Goal: Transaction & Acquisition: Purchase product/service

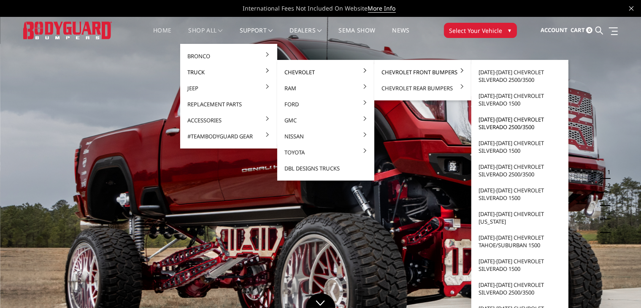
click at [505, 126] on link "[DATE]-[DATE] Chevrolet Silverado 2500/3500" at bounding box center [520, 123] width 90 height 24
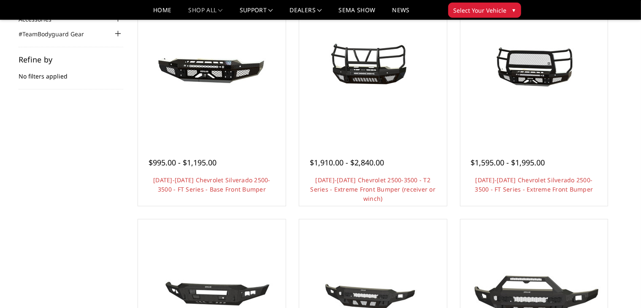
scroll to position [112, 0]
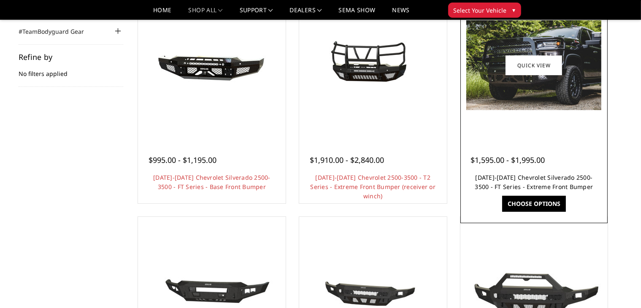
click at [516, 179] on link "2020-2023 Chevrolet Silverado 2500-3500 - FT Series - Extreme Front Bumper" at bounding box center [534, 181] width 118 height 17
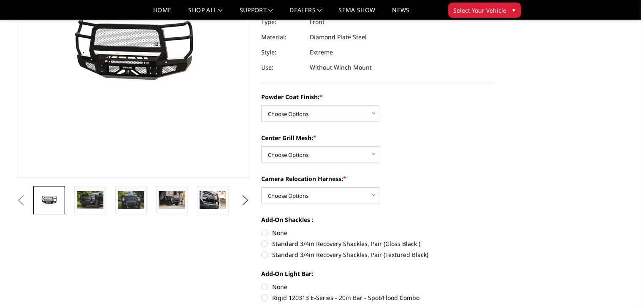
scroll to position [124, 0]
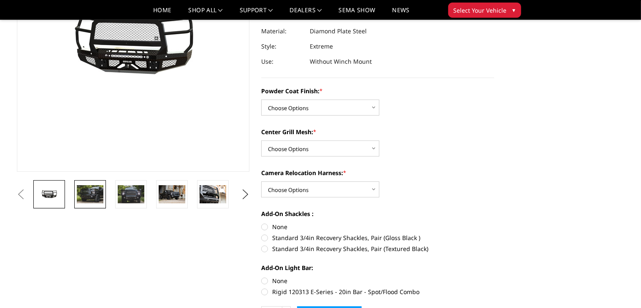
click at [96, 196] on img at bounding box center [90, 194] width 27 height 18
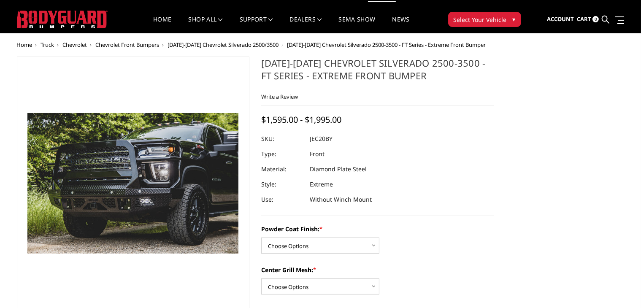
scroll to position [7, 0]
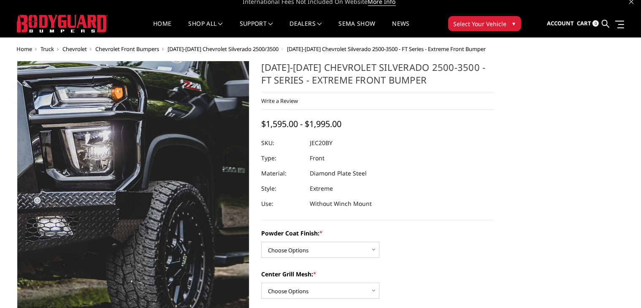
click at [219, 206] on img at bounding box center [20, 180] width 540 height 360
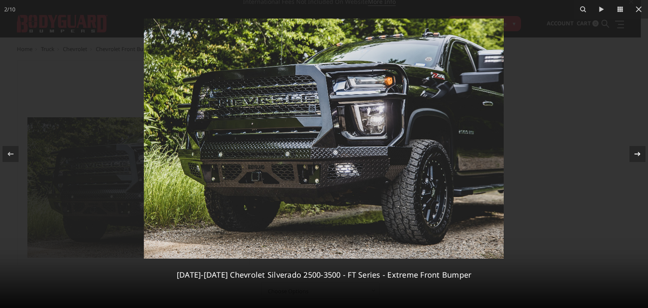
click at [636, 147] on div at bounding box center [637, 154] width 16 height 16
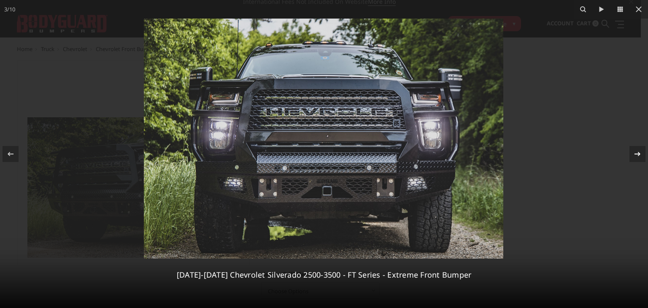
click at [636, 147] on div "3 / 10 2020-2023 Chevrolet Silverado 2500-3500 - FT Series - Extreme Front Bump…" at bounding box center [324, 154] width 648 height 308
click at [636, 155] on icon at bounding box center [637, 154] width 10 height 10
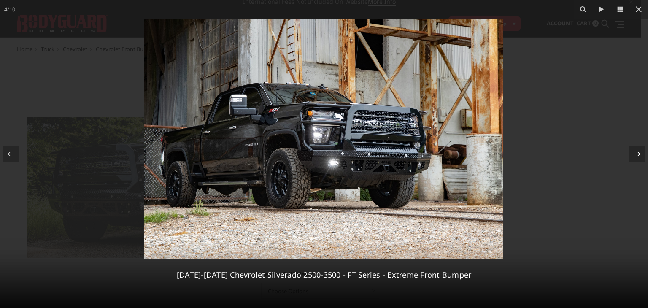
click at [636, 155] on div "4 / 10 2020-2023 Chevrolet Silverado 2500-3500 - FT Series - Extreme Front Bump…" at bounding box center [324, 154] width 648 height 308
click at [636, 155] on icon at bounding box center [637, 154] width 10 height 10
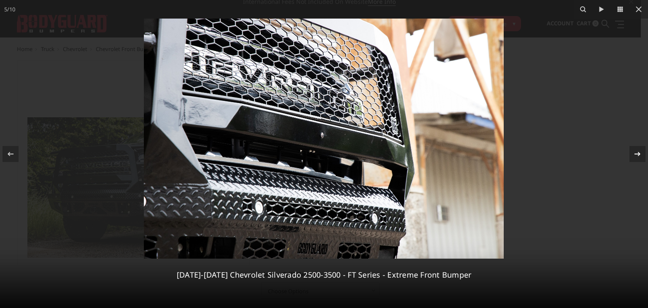
click at [636, 155] on div "5 / 10 2020-2023 Chevrolet Silverado 2500-3500 - FT Series - Extreme Front Bump…" at bounding box center [324, 154] width 648 height 308
click at [636, 155] on icon at bounding box center [637, 154] width 10 height 10
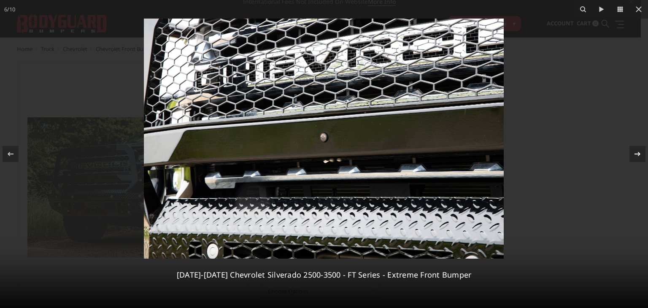
click at [636, 155] on icon at bounding box center [637, 154] width 10 height 10
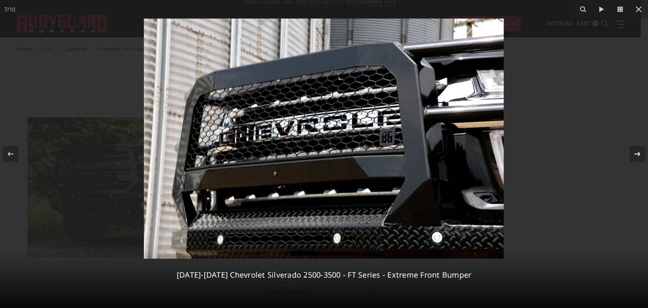
click at [636, 155] on icon at bounding box center [637, 154] width 10 height 10
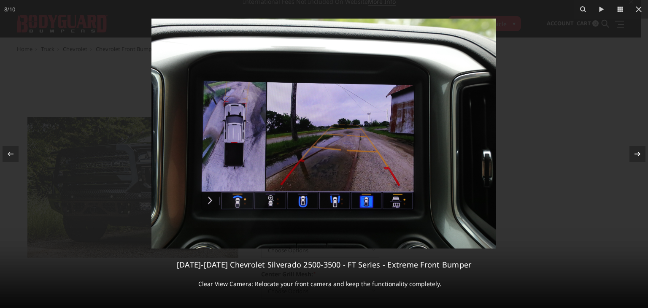
click at [636, 155] on div "8 / 10 2020-2023 Chevrolet Silverado 2500-3500 - FT Series - Extreme Front Bump…" at bounding box center [324, 154] width 648 height 308
click at [636, 155] on icon at bounding box center [637, 154] width 10 height 10
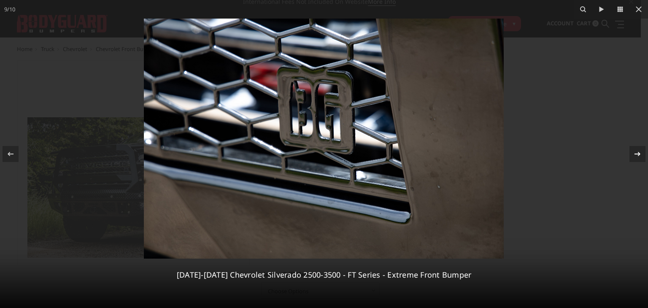
click at [636, 155] on icon at bounding box center [637, 154] width 10 height 10
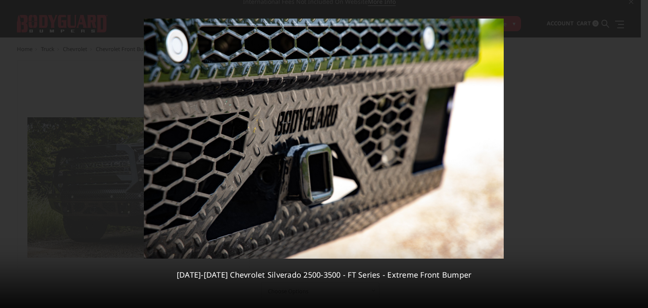
click at [636, 155] on div "10 / 10 2020-2023 Chevrolet Silverado 2500-3500 - FT Series - Extreme Front Bum…" at bounding box center [324, 154] width 648 height 308
click at [638, 10] on icon at bounding box center [639, 9] width 6 height 6
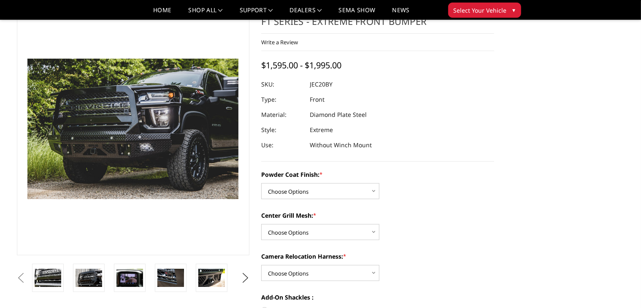
scroll to position [43, 0]
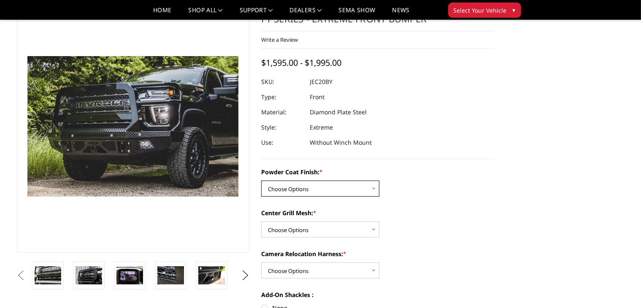
click at [370, 187] on select "Choose Options Bare Metal Gloss Black Powder Coat Textured Black Powder Coat" at bounding box center [320, 189] width 118 height 16
select select "3243"
click at [261, 181] on select "Choose Options Bare Metal Gloss Black Powder Coat Textured Black Powder Coat" at bounding box center [320, 189] width 118 height 16
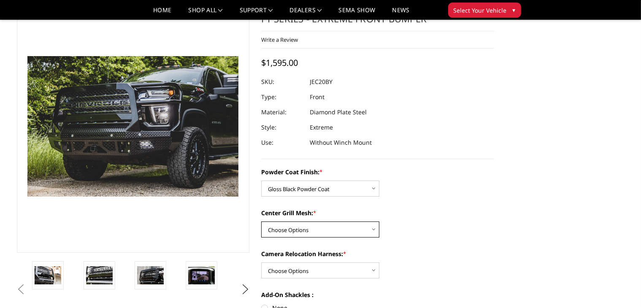
click at [368, 230] on select "Choose Options WITH Expanded Metal in Center Grill WITHOUT Expanded Metal in Ce…" at bounding box center [320, 229] width 118 height 16
select select "3245"
click at [261, 221] on select "Choose Options WITH Expanded Metal in Center Grill WITHOUT Expanded Metal in Ce…" at bounding box center [320, 229] width 118 height 16
click at [355, 274] on select "Choose Options WITH Camera Relocation Harness WITHOUT Camera Relocation Harness" at bounding box center [320, 270] width 118 height 16
select select "3248"
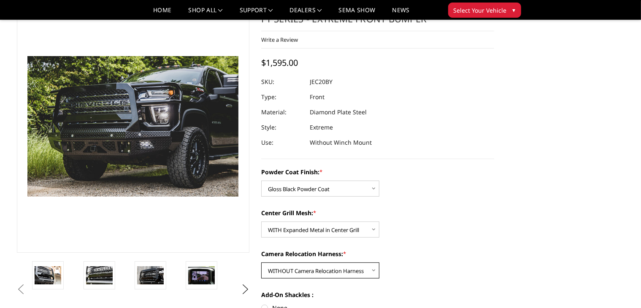
click at [261, 262] on select "Choose Options WITH Camera Relocation Harness WITHOUT Camera Relocation Harness" at bounding box center [320, 270] width 118 height 16
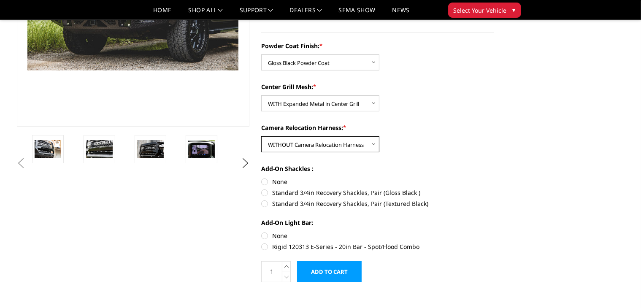
scroll to position [178, 0]
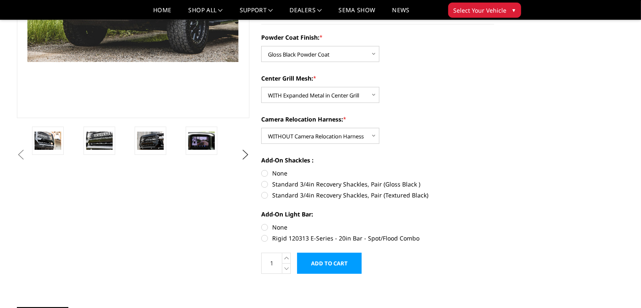
click at [266, 184] on label "Standard 3/4in Recovery Shackles, Pair (Gloss Black )" at bounding box center [377, 184] width 233 height 9
click at [494, 169] on input "Standard 3/4in Recovery Shackles, Pair (Gloss Black )" at bounding box center [494, 169] width 0 height 0
radio input "true"
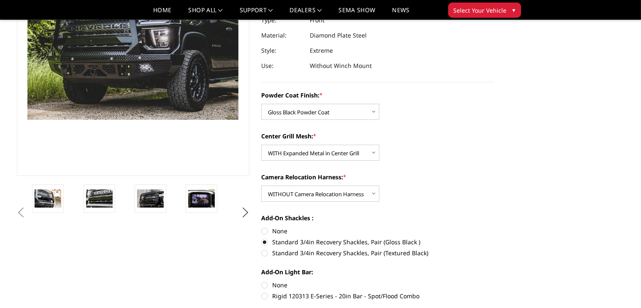
scroll to position [123, 0]
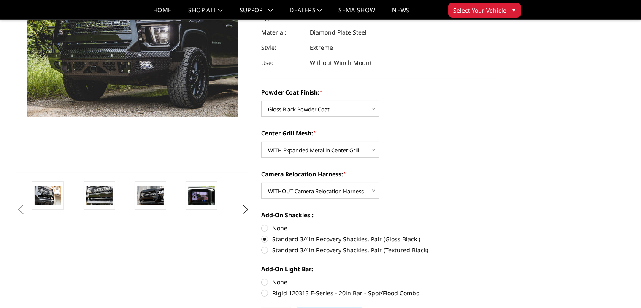
click at [264, 227] on label "None" at bounding box center [377, 228] width 233 height 9
click at [262, 224] on input "None" at bounding box center [261, 224] width 0 height 0
radio input "true"
click at [265, 242] on label "Standard 3/4in Recovery Shackles, Pair (Gloss Black )" at bounding box center [377, 239] width 233 height 9
click at [494, 224] on input "Standard 3/4in Recovery Shackles, Pair (Gloss Black )" at bounding box center [494, 224] width 0 height 0
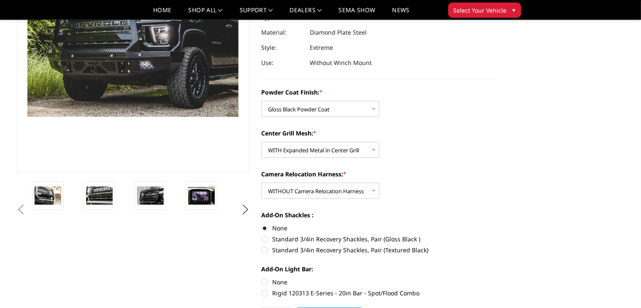
radio input "true"
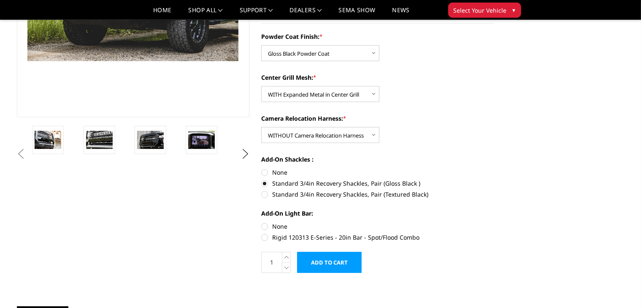
scroll to position [188, 0]
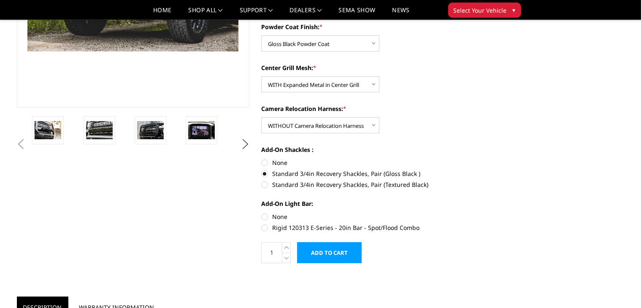
click at [263, 215] on label "None" at bounding box center [377, 216] width 233 height 9
click at [262, 213] on input "None" at bounding box center [261, 212] width 0 height 0
radio input "true"
click at [319, 248] on input "Add to Cart" at bounding box center [329, 252] width 65 height 21
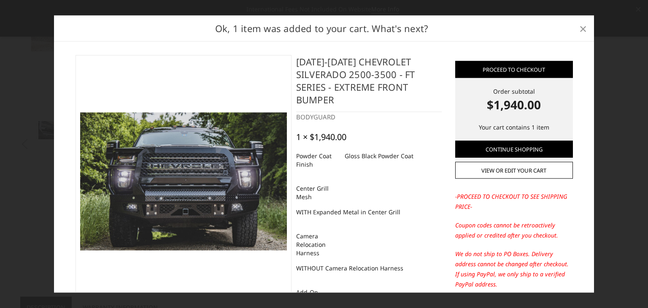
click at [580, 30] on span "×" at bounding box center [583, 28] width 8 height 18
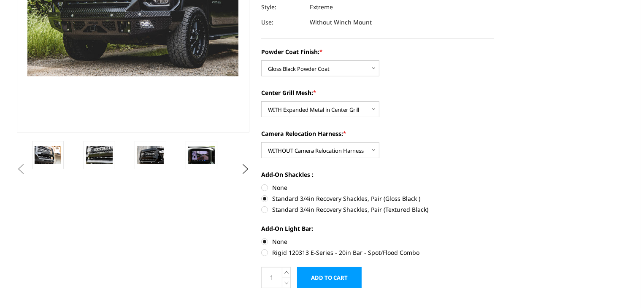
scroll to position [0, 0]
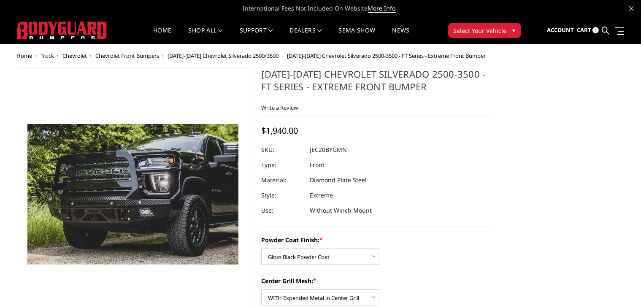
click at [81, 57] on span "Chevrolet" at bounding box center [75, 56] width 24 height 8
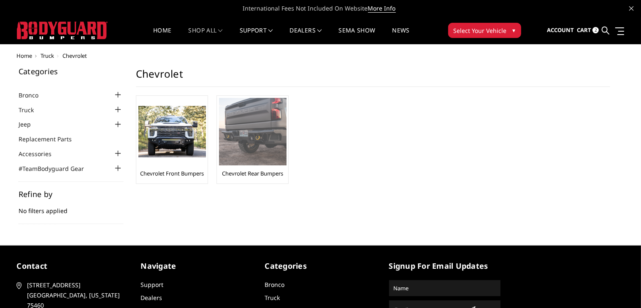
click at [254, 138] on img at bounding box center [252, 131] width 67 height 67
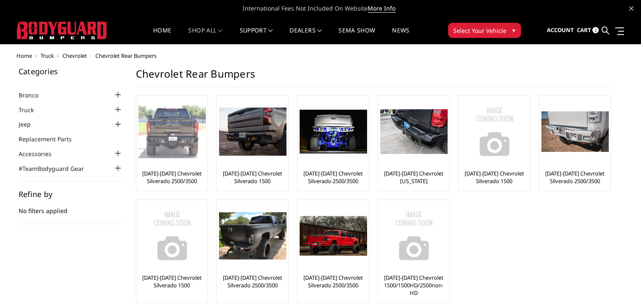
click at [193, 162] on div at bounding box center [171, 131] width 67 height 67
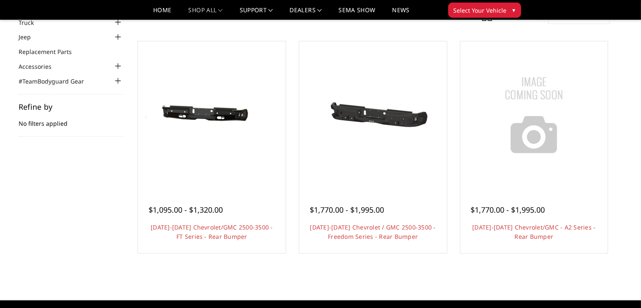
scroll to position [65, 0]
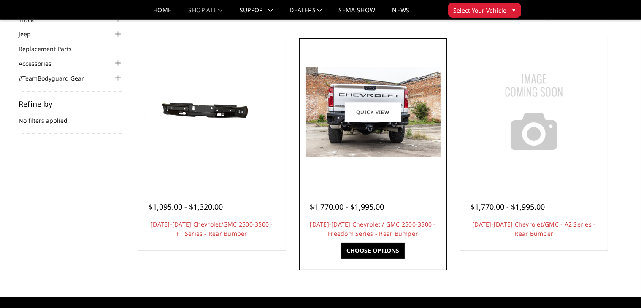
click at [369, 143] on img at bounding box center [372, 112] width 135 height 90
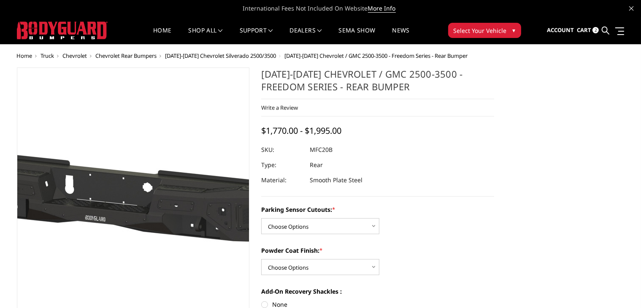
click at [157, 168] on img at bounding box center [102, 194] width 540 height 257
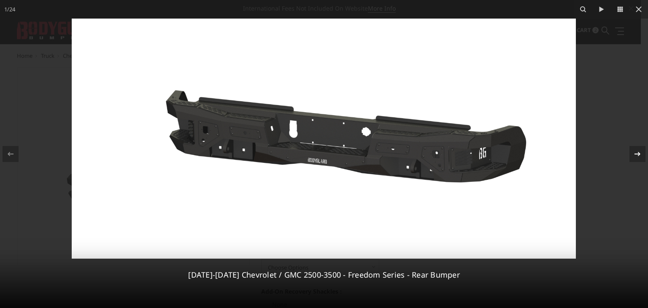
click at [639, 156] on icon at bounding box center [637, 154] width 10 height 10
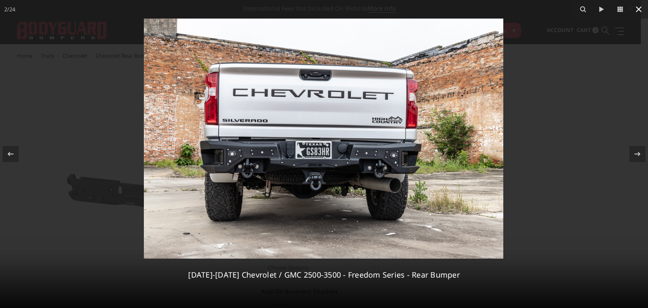
click at [640, 11] on button at bounding box center [638, 9] width 19 height 19
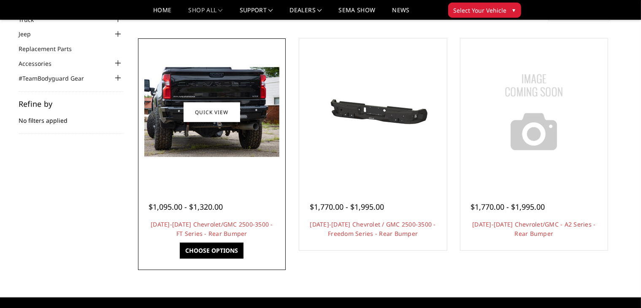
click at [262, 133] on img at bounding box center [211, 112] width 135 height 90
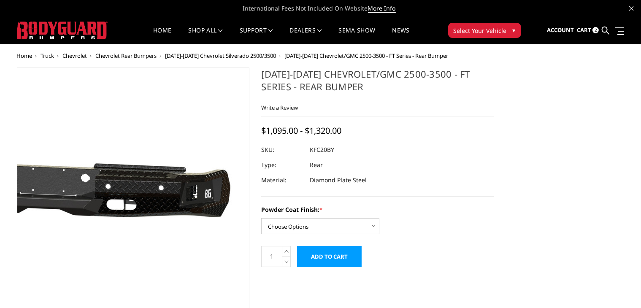
click at [169, 189] on img at bounding box center [86, 194] width 540 height 257
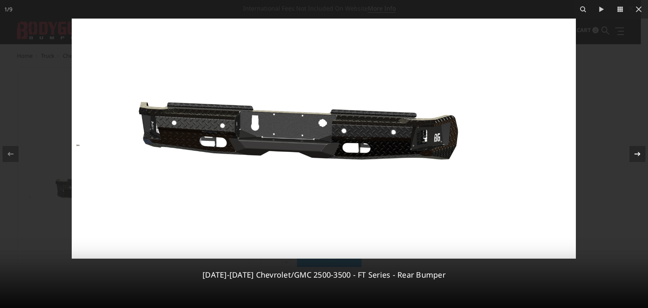
click at [638, 153] on icon at bounding box center [637, 154] width 10 height 10
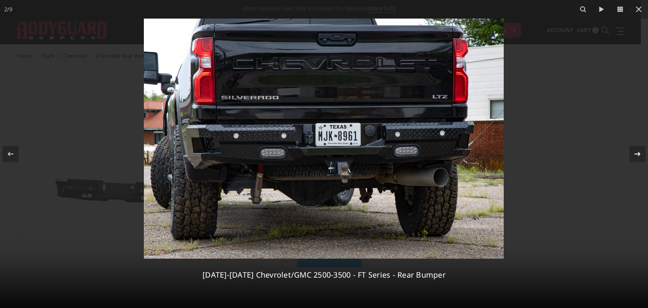
click at [638, 153] on div "2 / [PHONE_NUMBER][DATE][DATE] Chevrolet/GMC 2500-3500 - FT Series - Rear Bumper" at bounding box center [324, 154] width 648 height 308
click at [638, 153] on icon at bounding box center [637, 154] width 10 height 10
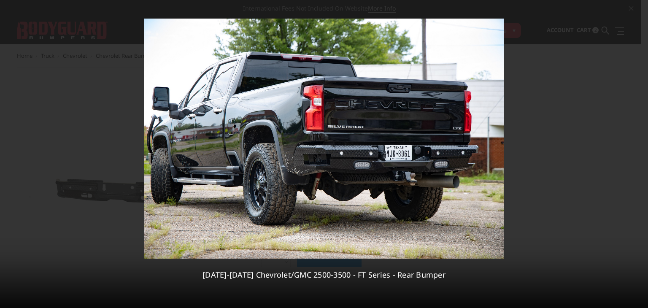
click at [638, 153] on div "3 / [PHONE_NUMBER][DATE][DATE] Chevrolet/GMC 2500-3500 - FT Series - Rear Bumper" at bounding box center [324, 154] width 648 height 308
click at [638, 153] on icon at bounding box center [637, 154] width 10 height 10
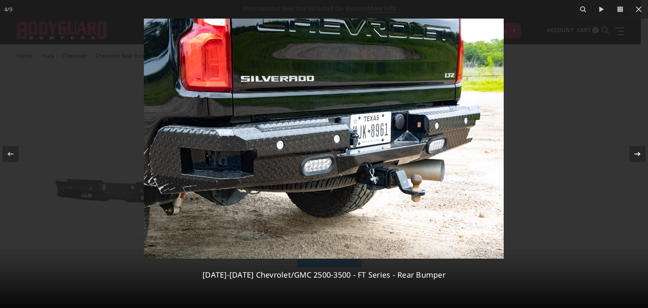
click at [638, 153] on div "4 / [PHONE_NUMBER][DATE][DATE] Chevrolet/GMC 2500-3500 - FT Series - Rear Bumper" at bounding box center [324, 154] width 648 height 308
click at [638, 153] on icon at bounding box center [637, 154] width 10 height 10
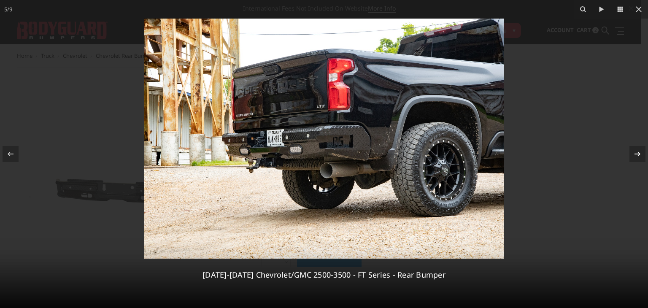
click at [638, 153] on div "5 / [PHONE_NUMBER][DATE][DATE] Chevrolet/GMC 2500-3500 - FT Series - Rear Bumper" at bounding box center [324, 154] width 648 height 308
click at [638, 153] on icon at bounding box center [637, 154] width 10 height 10
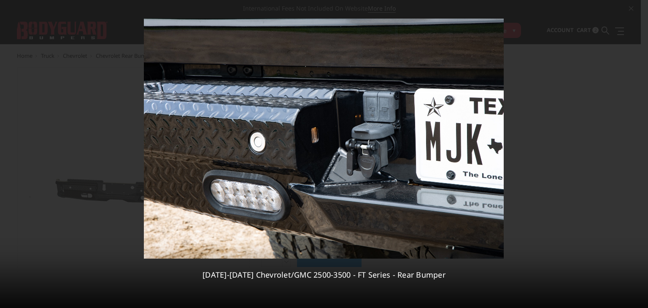
click at [638, 153] on div "6 / [PHONE_NUMBER][DATE][DATE] Chevrolet/GMC 2500-3500 - FT Series - Rear Bumper" at bounding box center [324, 154] width 648 height 308
click at [638, 153] on icon at bounding box center [637, 154] width 10 height 10
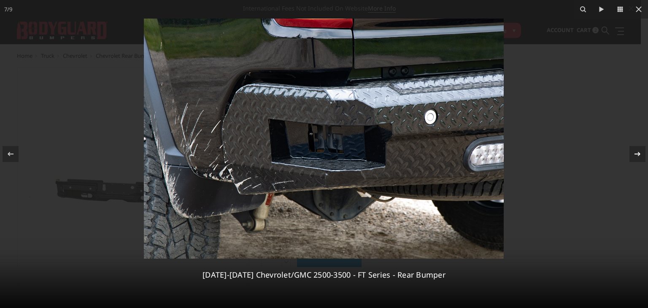
click at [638, 153] on div "7 / [PHONE_NUMBER][DATE][DATE] Chevrolet/GMC 2500-3500 - FT Series - Rear Bumper" at bounding box center [324, 154] width 648 height 308
click at [638, 153] on icon at bounding box center [637, 154] width 10 height 10
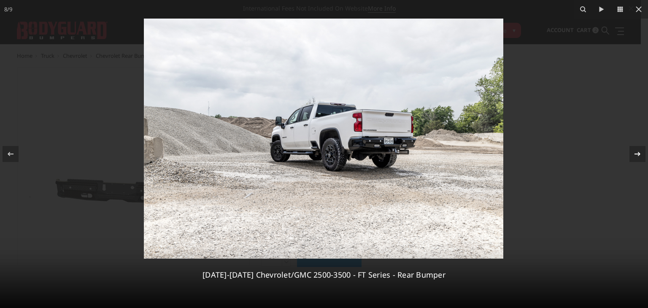
click at [638, 153] on div "8 / [PHONE_NUMBER][DATE][DATE] Chevrolet/GMC 2500-3500 - FT Series - Rear Bumper" at bounding box center [324, 154] width 648 height 308
click at [638, 153] on icon at bounding box center [637, 154] width 10 height 10
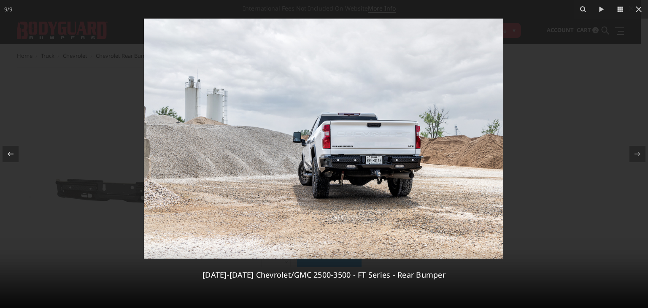
click at [390, 171] on img at bounding box center [323, 139] width 359 height 240
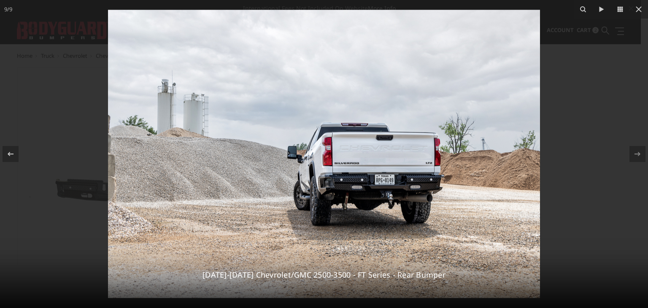
click at [390, 171] on img at bounding box center [324, 154] width 432 height 288
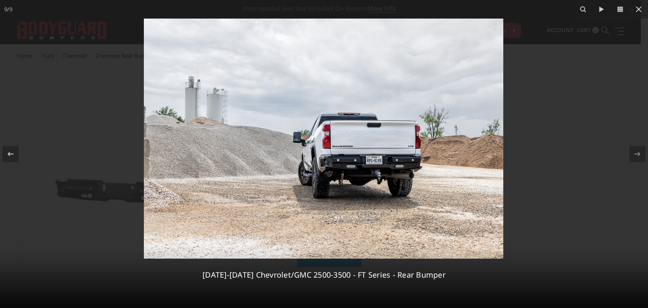
click at [390, 171] on img at bounding box center [323, 139] width 359 height 240
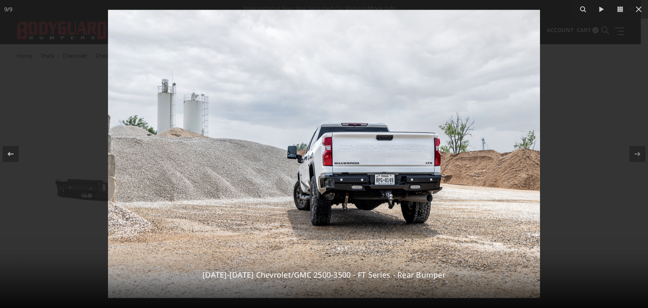
click at [390, 171] on img at bounding box center [324, 154] width 432 height 288
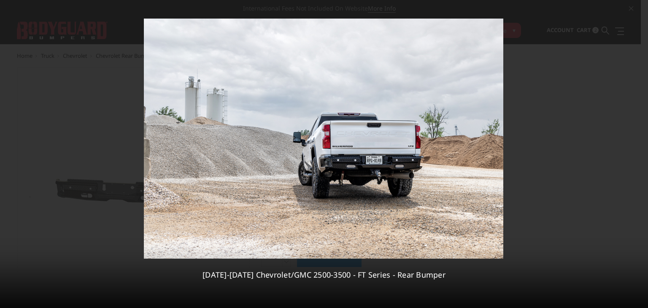
click at [637, 155] on div "9 / 9 2020-2025 Chevrolet/GMC 2500-3500 - FT Series - Rear Bumper" at bounding box center [324, 154] width 648 height 308
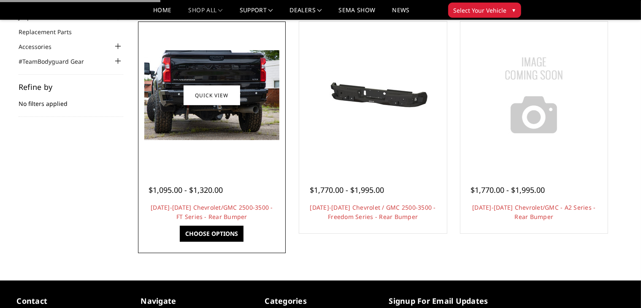
scroll to position [65, 0]
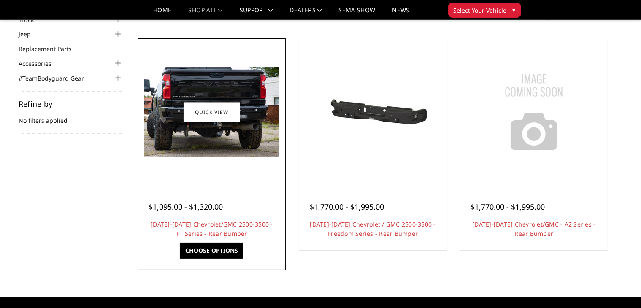
click at [249, 156] on img at bounding box center [211, 112] width 135 height 90
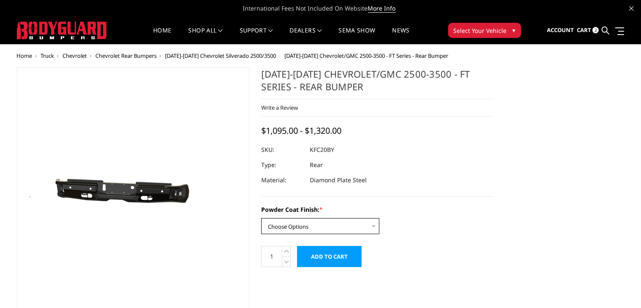
click at [364, 227] on select "Choose Options Bare Metal Gloss Black Powder Coat Textured Black Powder Coat" at bounding box center [320, 226] width 118 height 16
click at [261, 218] on select "Choose Options Bare Metal Gloss Black Powder Coat Textured Black Powder Coat" at bounding box center [320, 226] width 118 height 16
click at [361, 226] on select "Choose Options Bare Metal Gloss Black Powder Coat Textured Black Powder Coat" at bounding box center [320, 226] width 118 height 16
click at [261, 218] on select "Choose Options Bare Metal Gloss Black Powder Coat Textured Black Powder Coat" at bounding box center [320, 226] width 118 height 16
click at [324, 231] on select "Choose Options Bare Metal Gloss Black Powder Coat Textured Black Powder Coat" at bounding box center [320, 226] width 118 height 16
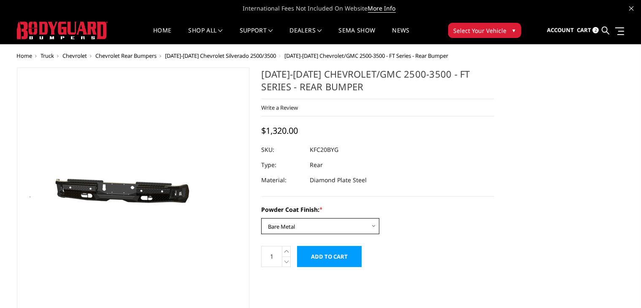
click at [261, 218] on select "Choose Options Bare Metal Gloss Black Powder Coat Textured Black Powder Coat" at bounding box center [320, 226] width 118 height 16
click at [331, 227] on select "Choose Options Bare Metal Gloss Black Powder Coat Textured Black Powder Coat" at bounding box center [320, 226] width 118 height 16
click at [261, 218] on select "Choose Options Bare Metal Gloss Black Powder Coat Textured Black Powder Coat" at bounding box center [320, 226] width 118 height 16
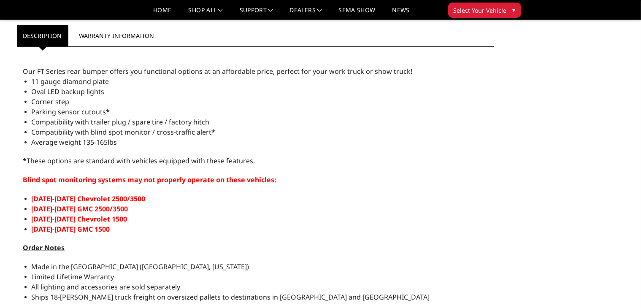
scroll to position [351, 0]
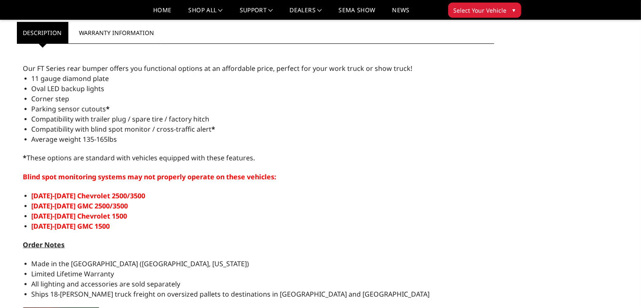
select select "3419"
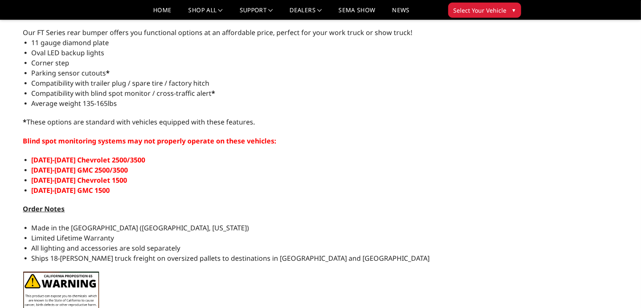
scroll to position [383, 0]
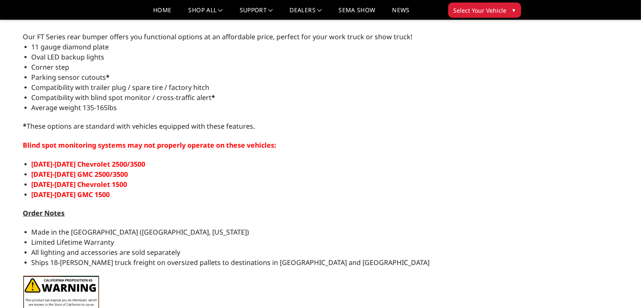
drag, startPoint x: 628, startPoint y: 156, endPoint x: 632, endPoint y: 178, distance: 22.6
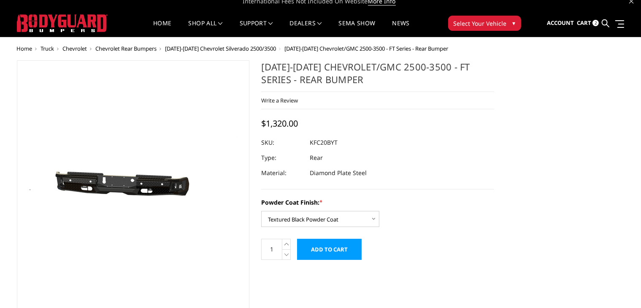
scroll to position [0, 0]
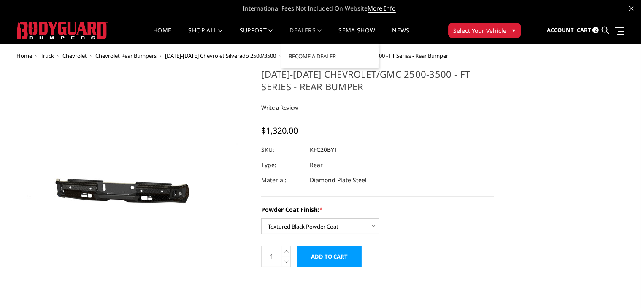
click at [309, 27] on link "Dealers" at bounding box center [306, 35] width 32 height 16
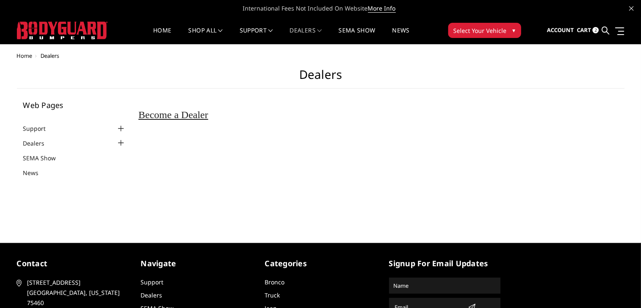
click at [121, 142] on div at bounding box center [121, 143] width 10 height 10
